Goal: Find specific page/section: Find specific page/section

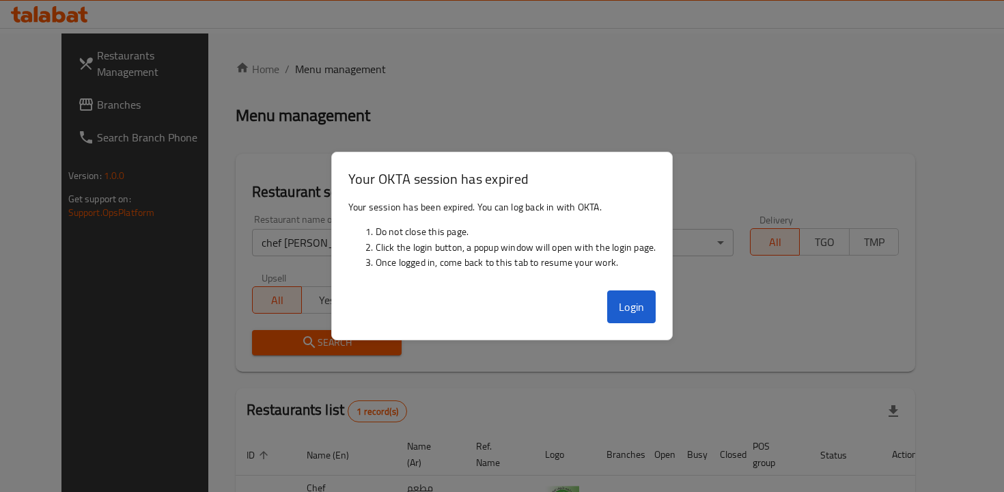
scroll to position [91, 0]
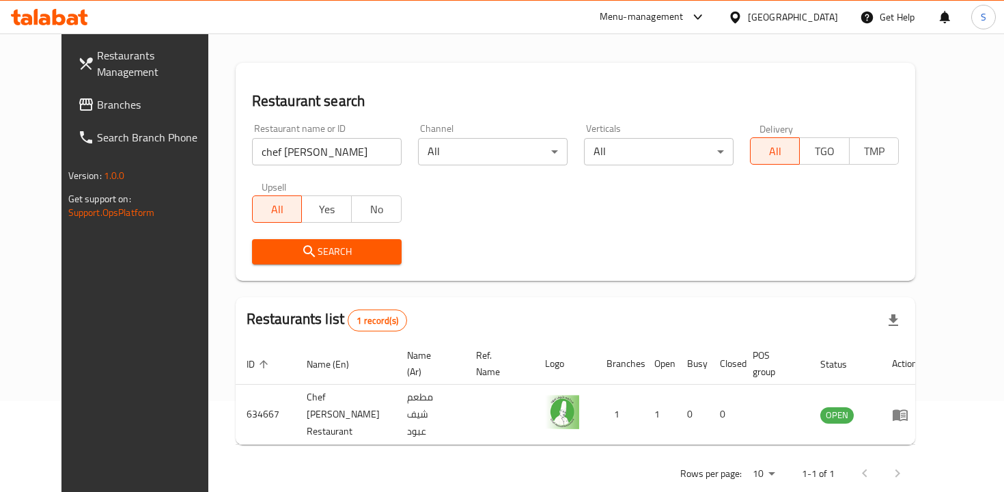
click at [313, 165] on div "Restaurant name or ID chef [PERSON_NAME] Restaurant name or ID" at bounding box center [327, 144] width 166 height 58
click at [313, 158] on input "chef [PERSON_NAME]" at bounding box center [327, 151] width 150 height 27
click button "Search" at bounding box center [327, 251] width 150 height 25
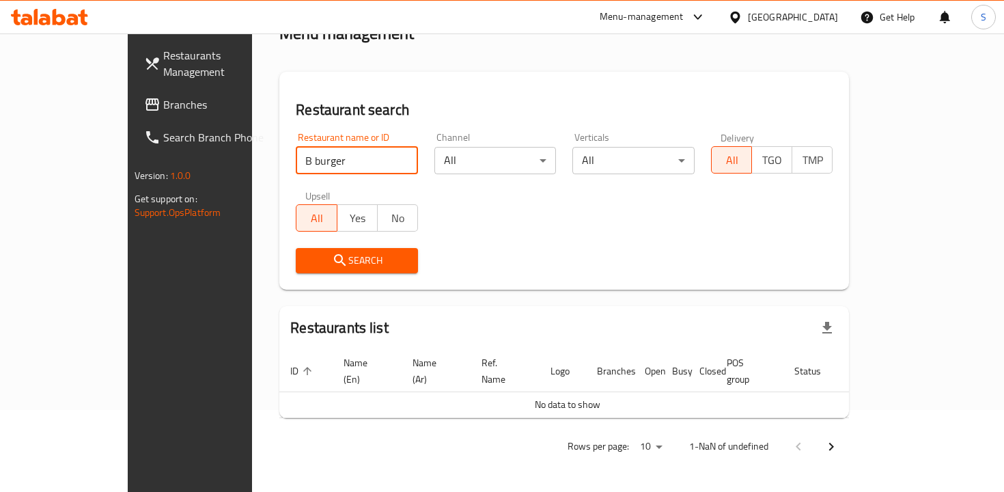
scroll to position [66, 0]
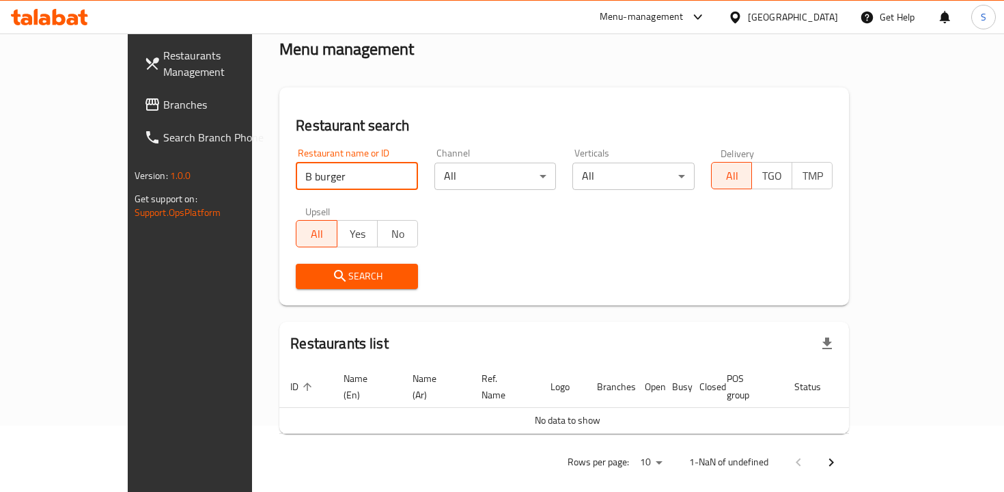
click at [319, 261] on div "Search" at bounding box center [356, 276] width 139 height 42
click at [322, 280] on span "Search" at bounding box center [357, 276] width 100 height 17
click at [307, 279] on span "Search" at bounding box center [357, 276] width 100 height 17
click at [296, 180] on input "B burger" at bounding box center [357, 175] width 122 height 27
click at [330, 284] on span "Search" at bounding box center [357, 276] width 100 height 17
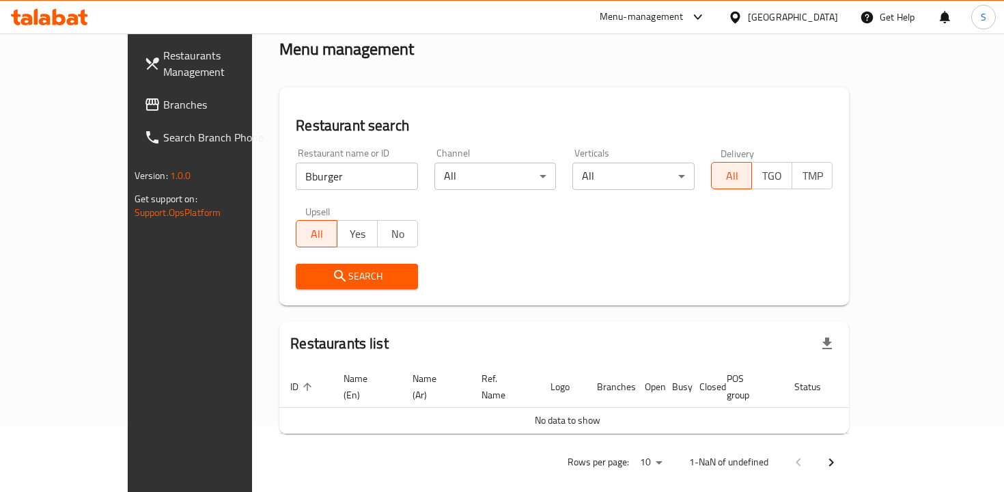
click at [296, 174] on input "Bburger" at bounding box center [357, 175] width 122 height 27
click at [296, 176] on input "Bburger" at bounding box center [357, 175] width 122 height 27
type input "B burger"
click at [309, 278] on span "Search" at bounding box center [357, 276] width 100 height 17
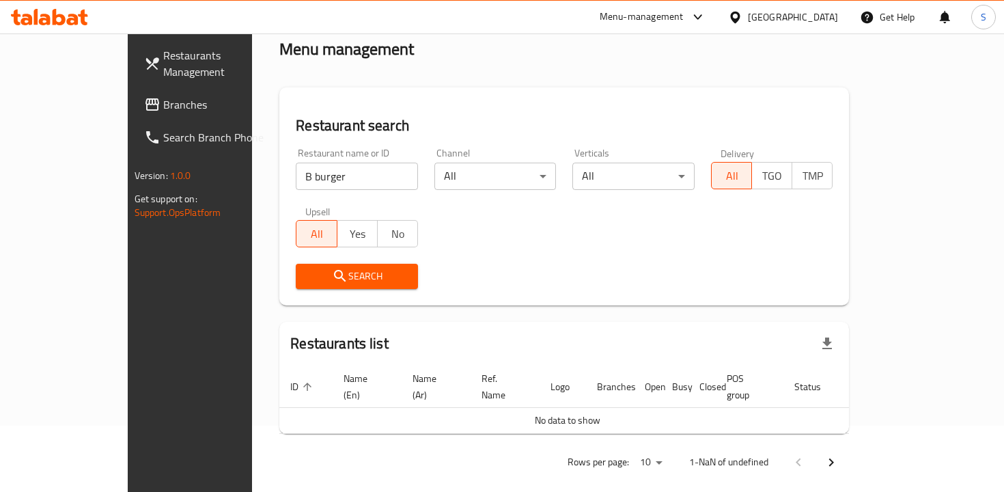
click at [683, 11] on div "Menu-management" at bounding box center [641, 17] width 84 height 16
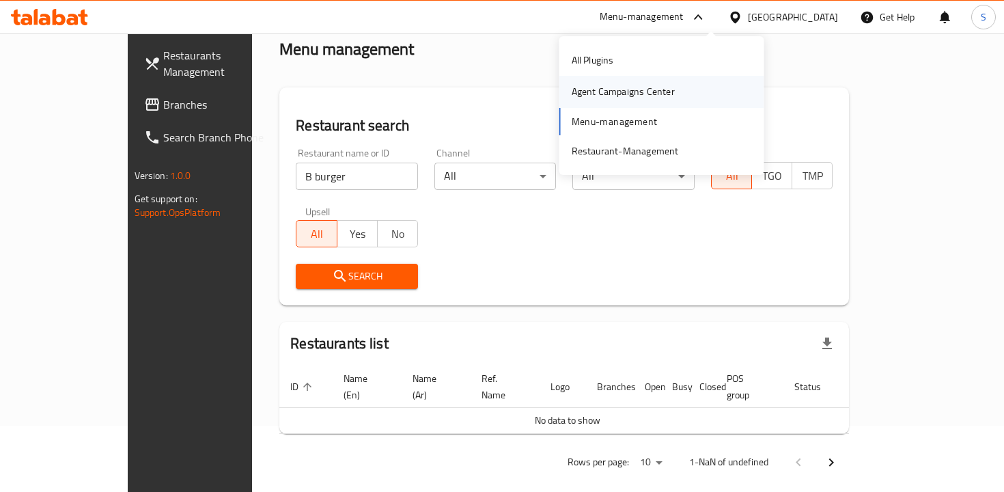
click at [647, 94] on div "Agent Campaigns Center" at bounding box center [622, 91] width 103 height 15
